Goal: Transaction & Acquisition: Purchase product/service

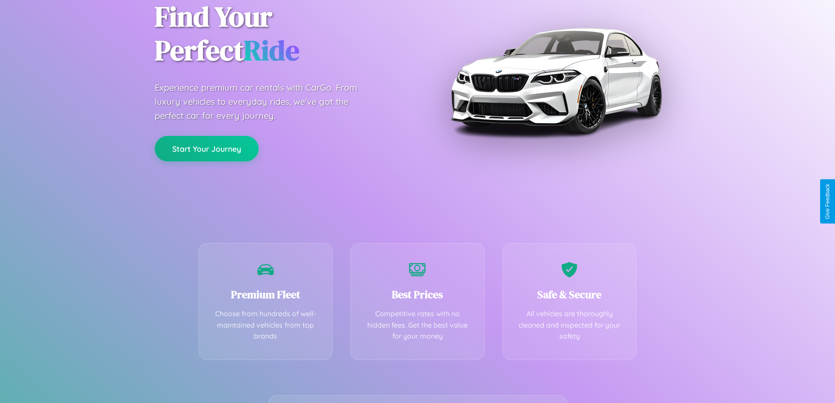
scroll to position [173, 0]
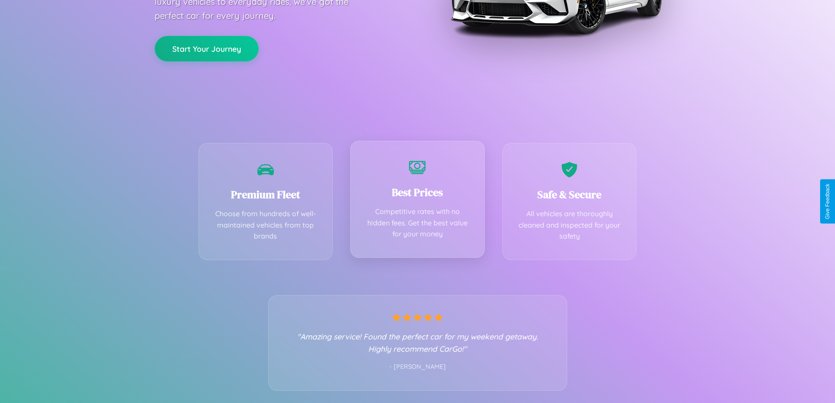
click at [418, 201] on div "Best Prices Competitive rates with no hidden fees. Get the best value for your …" at bounding box center [417, 199] width 135 height 117
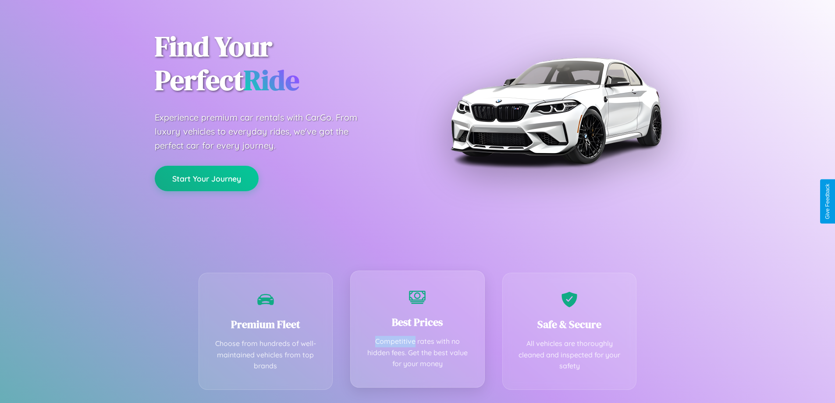
scroll to position [0, 0]
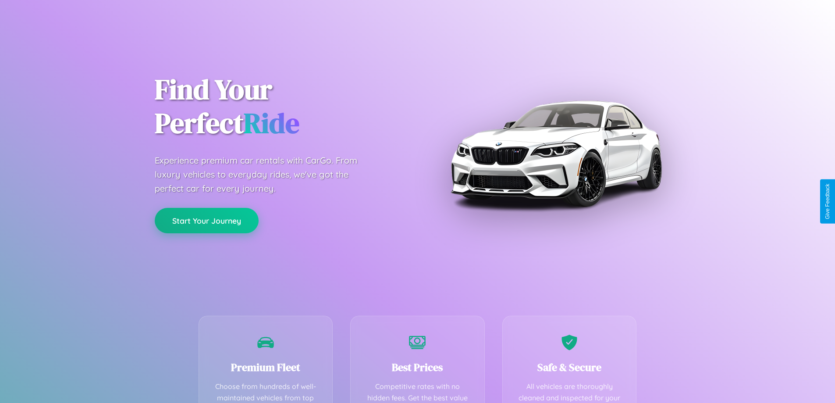
click at [207, 221] on button "Start Your Journey" at bounding box center [207, 220] width 104 height 25
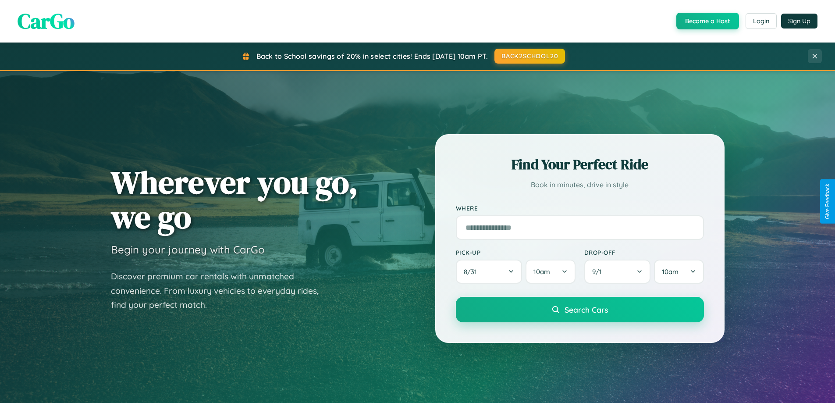
scroll to position [26, 0]
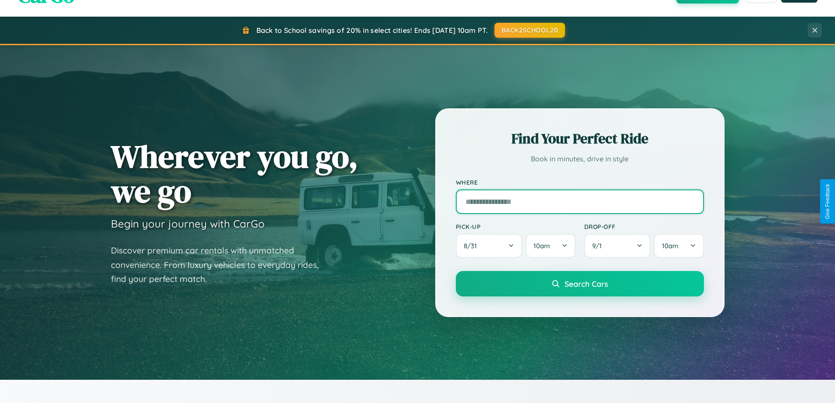
click at [580, 201] on input "text" at bounding box center [580, 201] width 248 height 25
type input "**********"
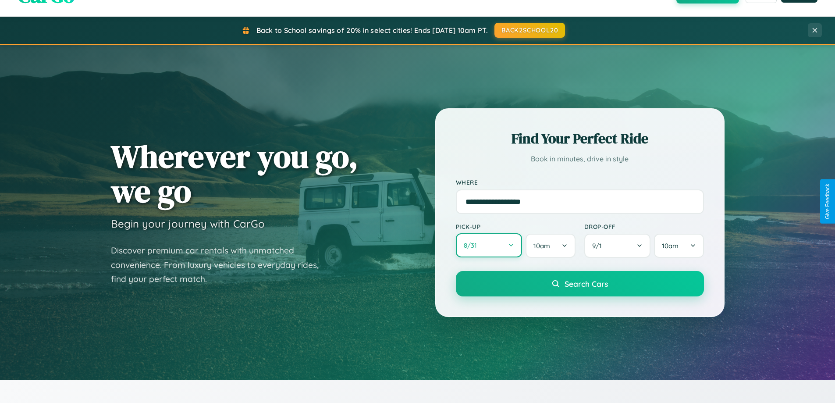
click at [489, 246] on button "8 / 31" at bounding box center [489, 245] width 67 height 24
select select "*"
select select "****"
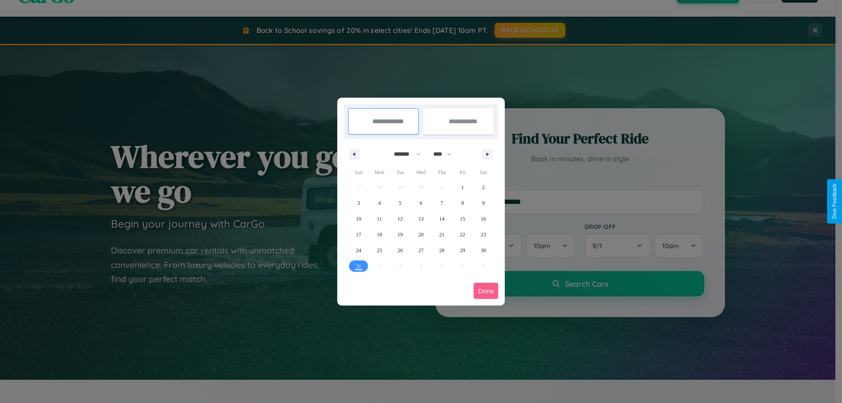
drag, startPoint x: 403, startPoint y: 154, endPoint x: 421, endPoint y: 176, distance: 28.1
click at [403, 154] on select "******* ******** ***** ***** *** **** **** ****** ********* ******* ******** **…" at bounding box center [405, 154] width 37 height 14
select select "*"
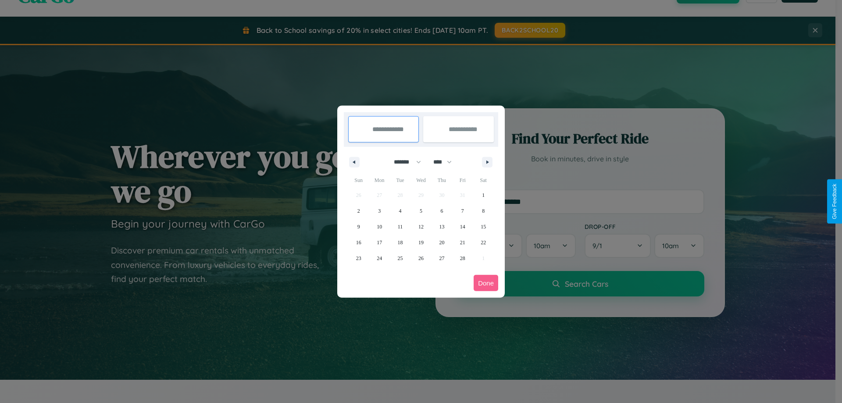
click at [446, 162] on select "**** **** **** **** **** **** **** **** **** **** **** **** **** **** **** ****…" at bounding box center [442, 162] width 26 height 14
select select "****"
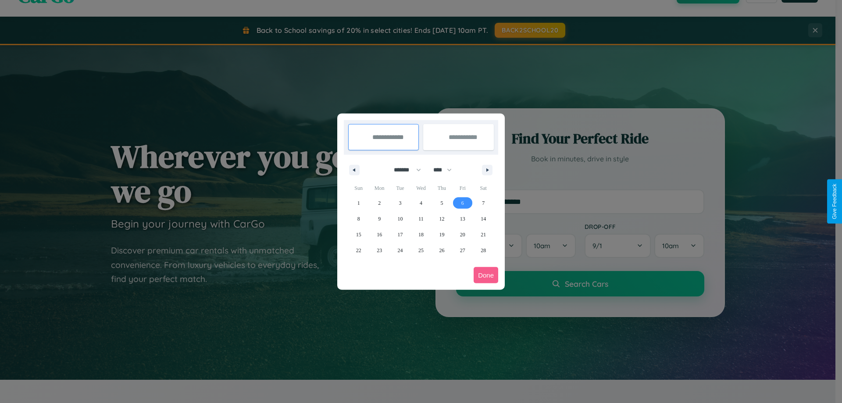
click at [462, 203] on span "6" at bounding box center [462, 203] width 3 height 16
type input "**********"
click at [421, 218] on span "11" at bounding box center [420, 219] width 5 height 16
type input "**********"
click at [486, 275] on button "Done" at bounding box center [486, 275] width 25 height 16
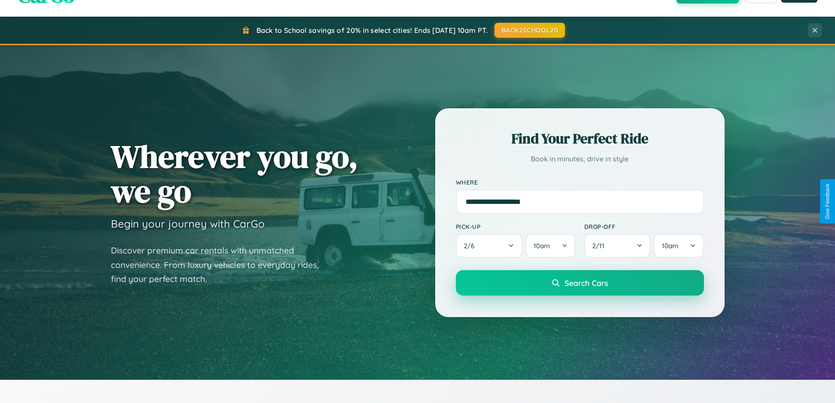
click at [580, 283] on span "Search Cars" at bounding box center [586, 283] width 43 height 10
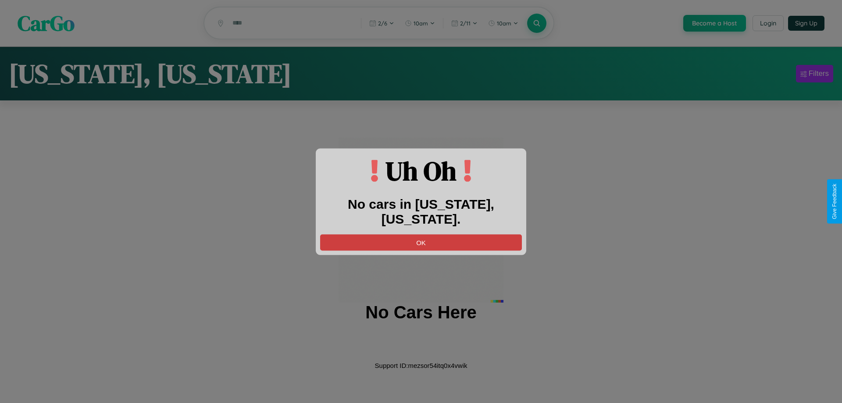
click at [421, 234] on button "OK" at bounding box center [421, 242] width 202 height 16
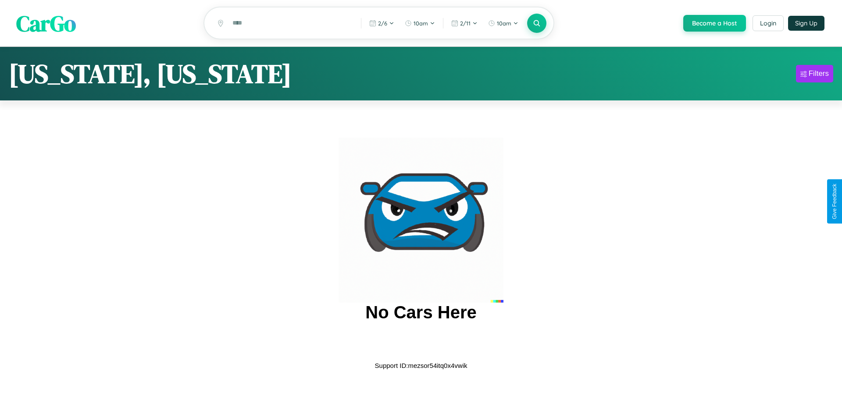
click at [46, 24] on span "CarGo" at bounding box center [46, 23] width 60 height 30
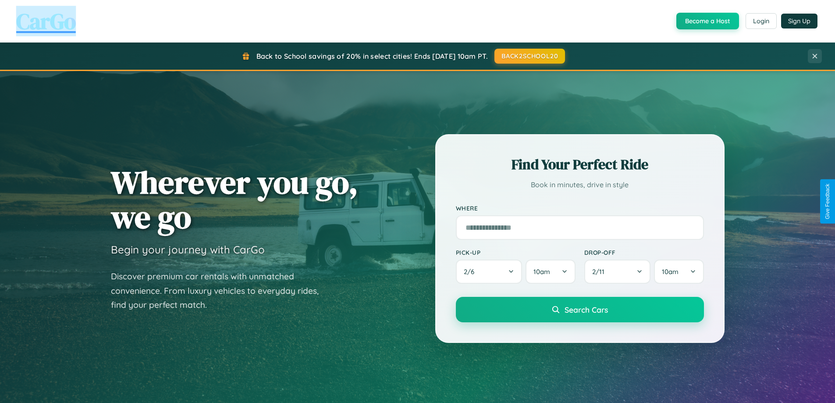
scroll to position [1688, 0]
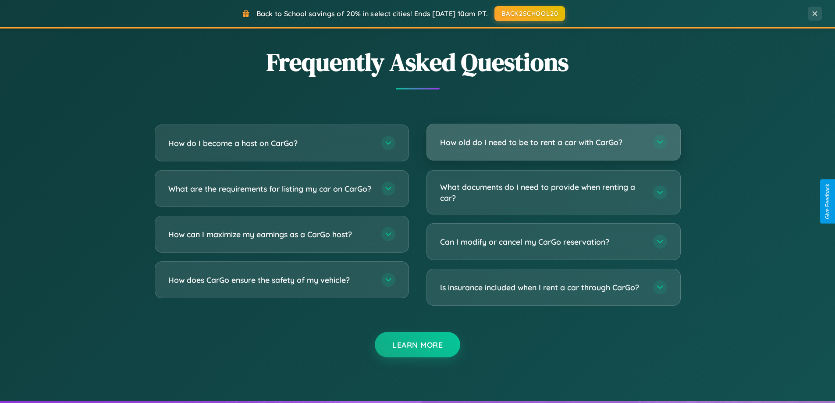
click at [553, 143] on h3 "How old do I need to be to rent a car with CarGo?" at bounding box center [542, 142] width 204 height 11
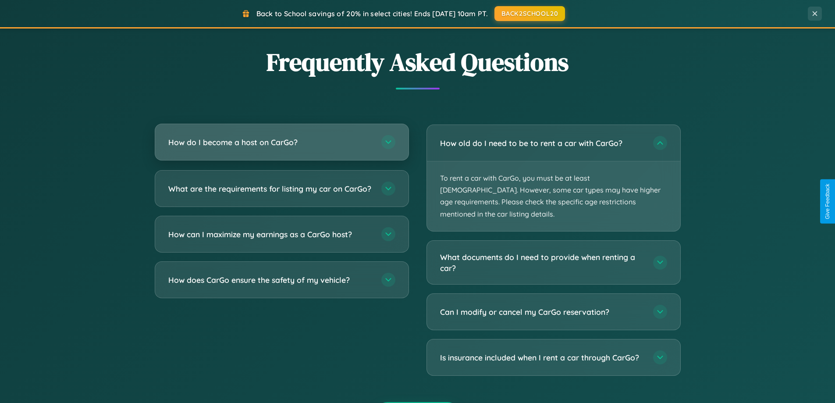
click at [282, 143] on h3 "How do I become a host on CarGo?" at bounding box center [270, 142] width 204 height 11
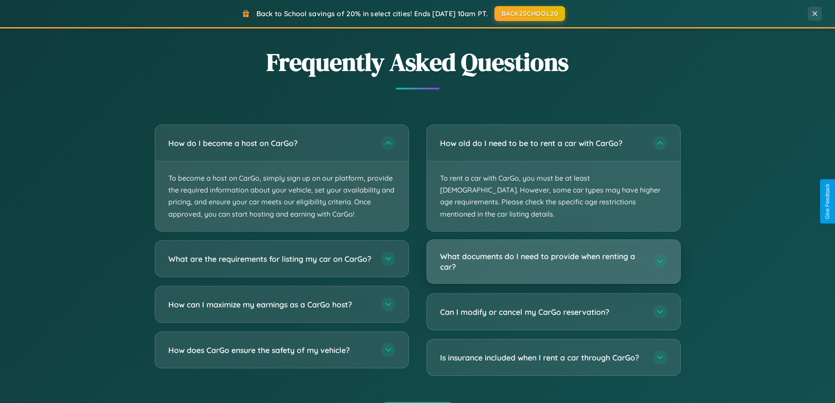
click at [553, 251] on h3 "What documents do I need to provide when renting a car?" at bounding box center [542, 261] width 204 height 21
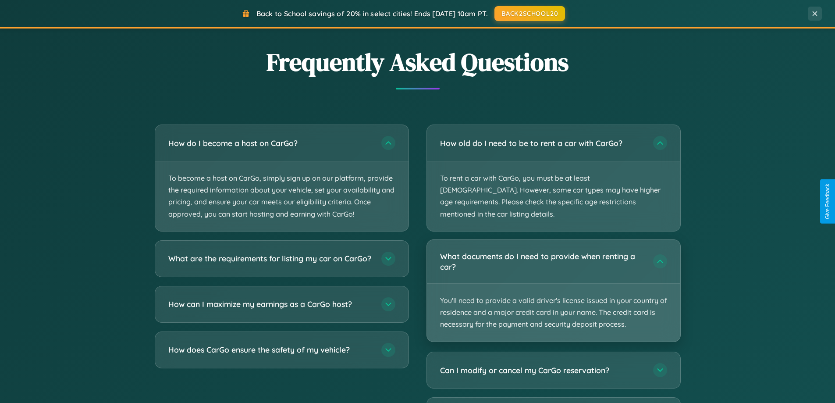
click at [553, 284] on p "You'll need to provide a valid driver's license issued in your country of resid…" at bounding box center [553, 313] width 253 height 58
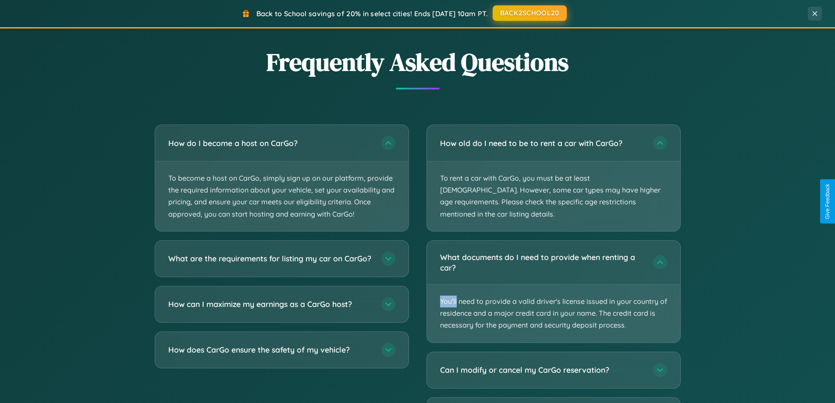
click at [529, 13] on button "BACK2SCHOOL20" at bounding box center [530, 13] width 74 height 16
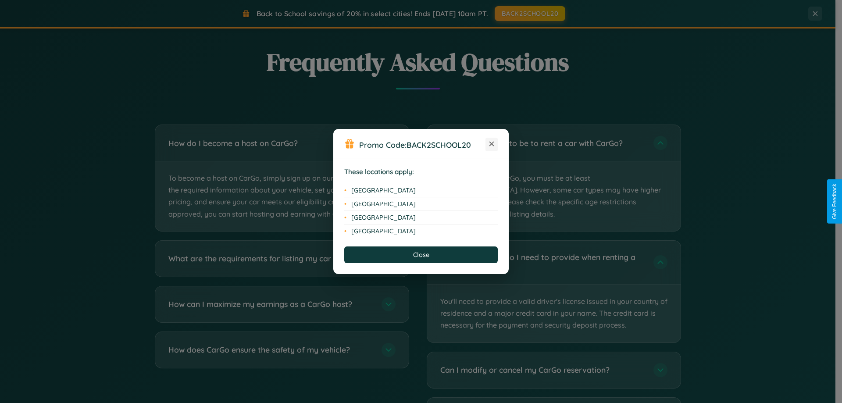
click at [492, 144] on icon at bounding box center [491, 144] width 5 height 5
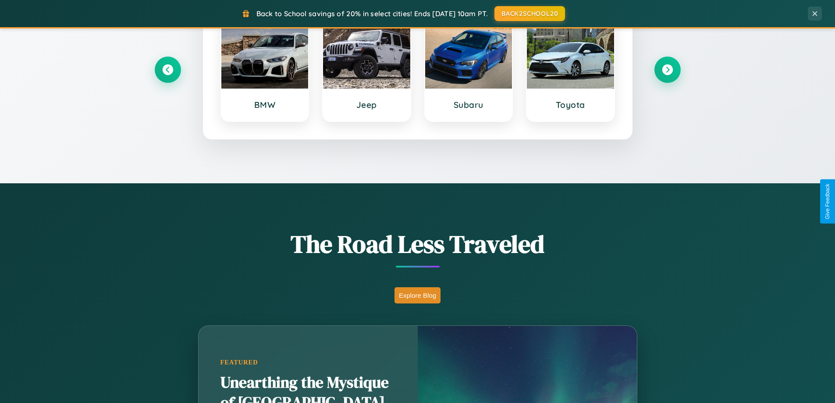
scroll to position [0, 0]
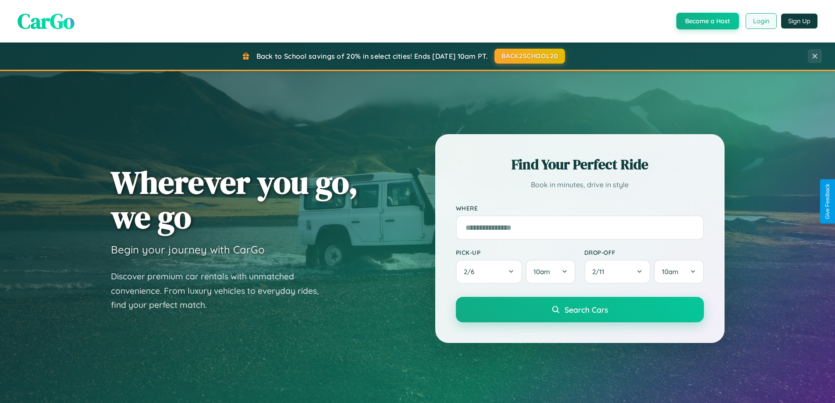
click at [761, 21] on button "Login" at bounding box center [761, 21] width 31 height 16
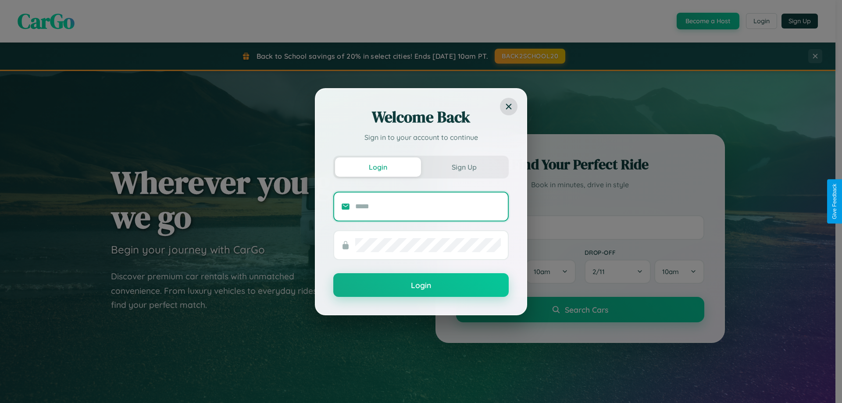
click at [428, 206] on input "text" at bounding box center [428, 207] width 146 height 14
type input "**********"
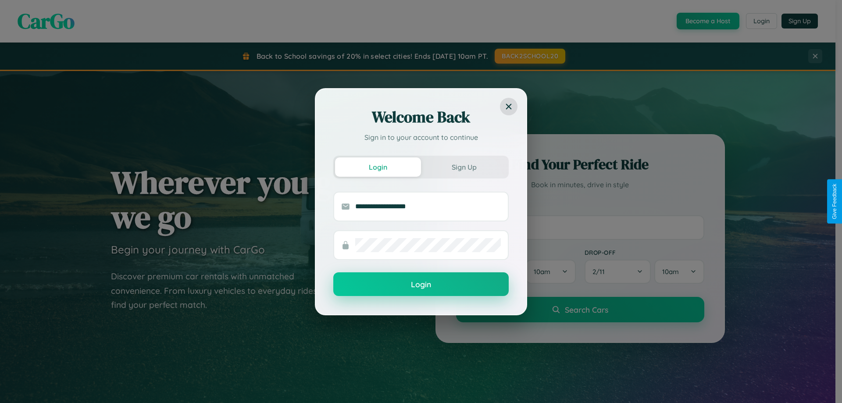
click at [421, 285] on button "Login" at bounding box center [420, 284] width 175 height 24
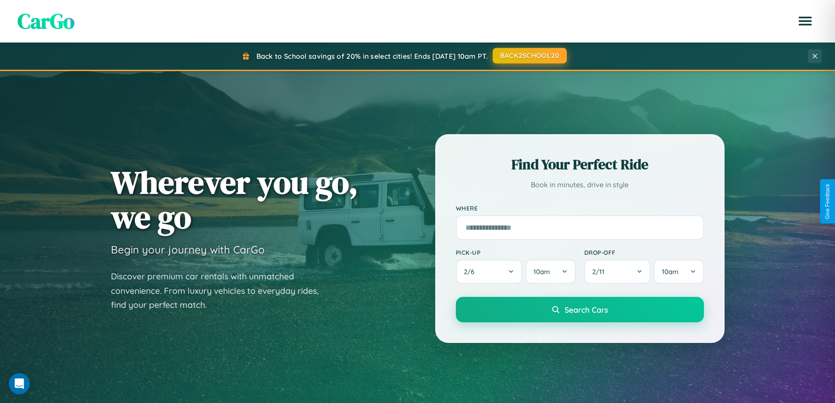
click at [529, 56] on button "BACK2SCHOOL20" at bounding box center [530, 56] width 74 height 16
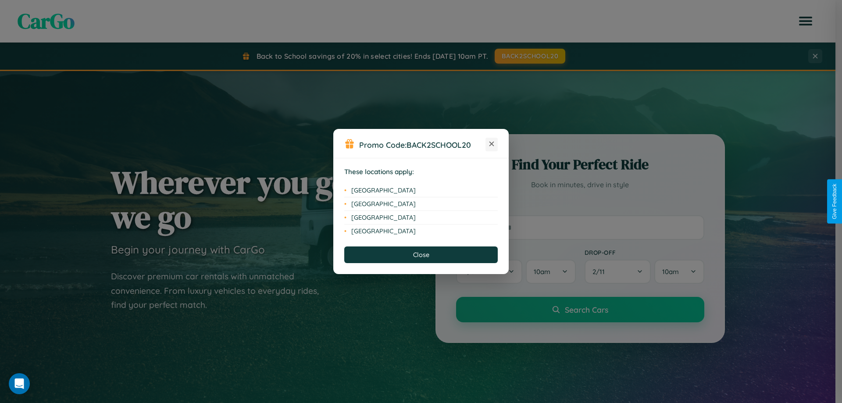
click at [492, 144] on icon at bounding box center [491, 144] width 5 height 5
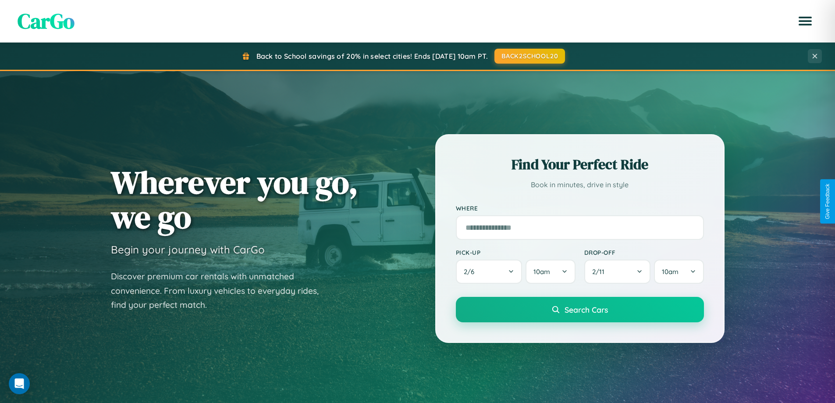
scroll to position [603, 0]
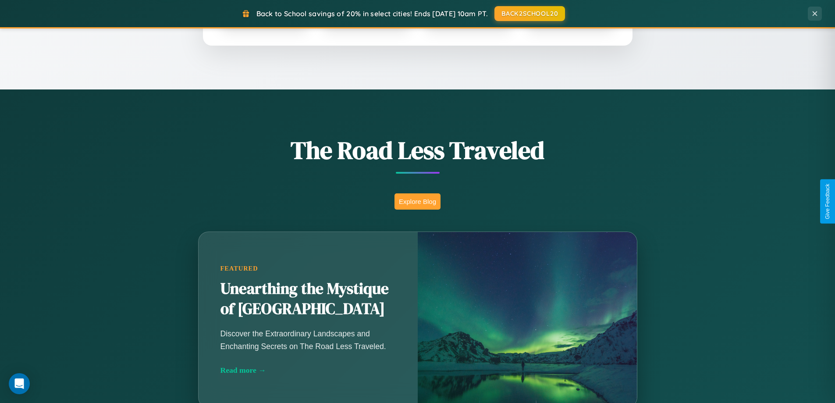
click at [418, 201] on button "Explore Blog" at bounding box center [418, 201] width 46 height 16
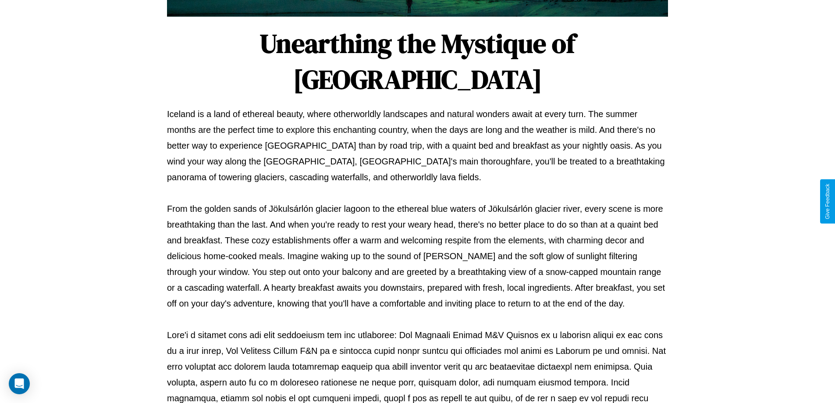
scroll to position [284, 0]
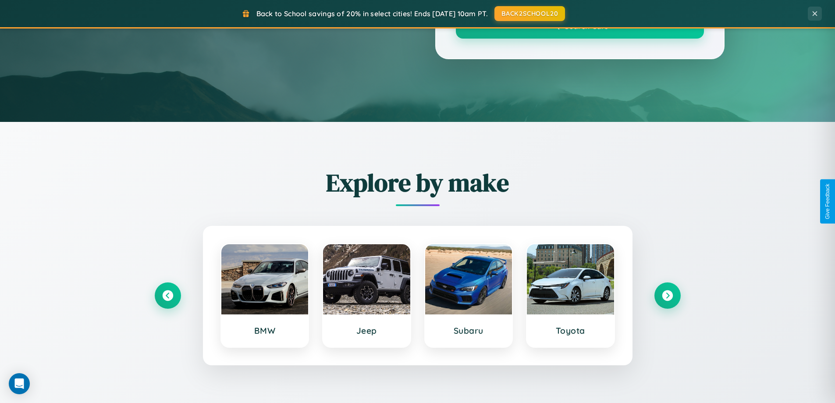
scroll to position [603, 0]
